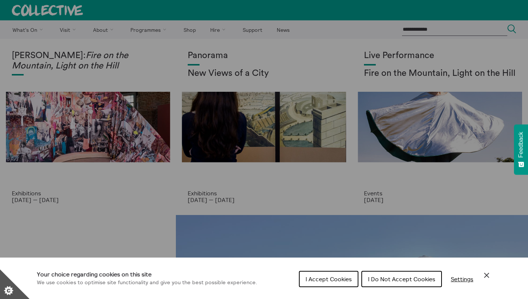
click at [143, 32] on div "Cookie preferences" at bounding box center [264, 149] width 528 height 299
click at [384, 279] on section "**********" at bounding box center [264, 149] width 528 height 299
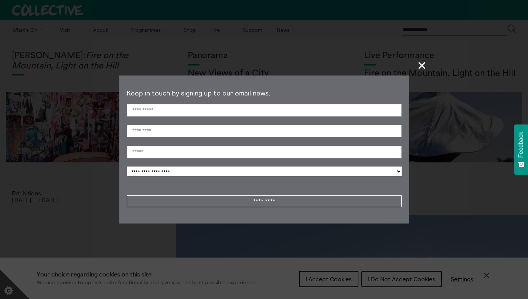
click at [420, 68] on span "+" at bounding box center [422, 65] width 22 height 22
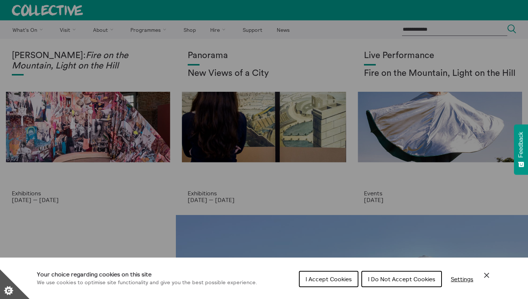
click at [388, 277] on span "I Do Not Accept Cookies" at bounding box center [401, 278] width 67 height 7
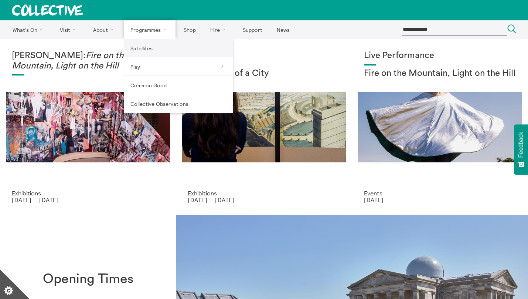
click at [139, 47] on link "Satellites" at bounding box center [178, 48] width 109 height 18
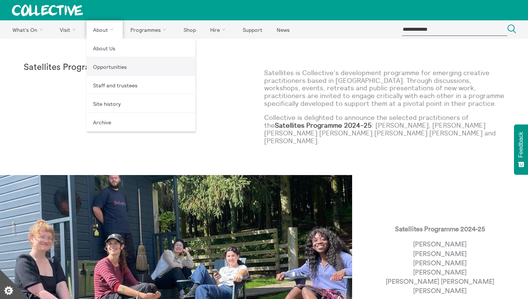
click at [101, 69] on link "Opportunities" at bounding box center [140, 66] width 109 height 18
